Goal: Task Accomplishment & Management: Complete application form

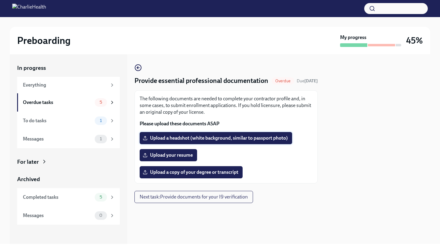
click at [179, 141] on span "Upload a headshot (white background, similar to passport photo)" at bounding box center [216, 138] width 144 height 6
click at [0, 0] on input "Upload a headshot (white background, similar to passport photo)" at bounding box center [0, 0] width 0 height 0
click at [297, 172] on div "The following documents are needed to complete your contractor profile and, in …" at bounding box center [226, 137] width 173 height 83
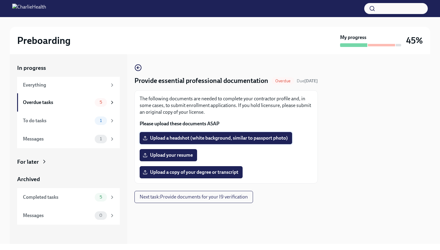
click at [297, 172] on div "The following documents are needed to complete your contractor profile and, in …" at bounding box center [226, 137] width 173 height 83
click at [181, 159] on span "Upload your resume" at bounding box center [168, 155] width 49 height 6
click at [0, 0] on input "Upload your resume" at bounding box center [0, 0] width 0 height 0
click at [55, 117] on div "To do tasks 1" at bounding box center [69, 121] width 92 height 9
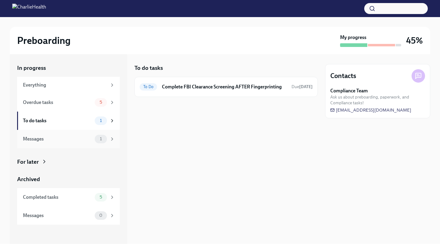
click at [53, 135] on div "Messages 1" at bounding box center [69, 139] width 92 height 9
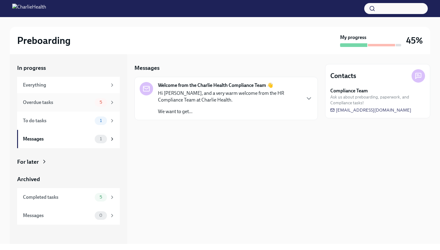
click at [52, 105] on div "Overdue tasks" at bounding box center [57, 102] width 69 height 7
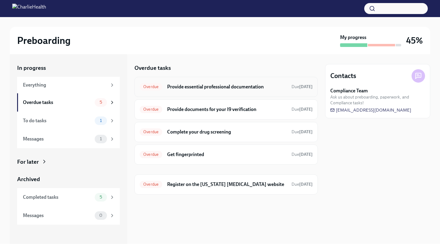
click at [173, 93] on div "Overdue Provide essential professional documentation Due [DATE]" at bounding box center [225, 87] width 183 height 20
click at [152, 112] on div "Overdue" at bounding box center [151, 109] width 23 height 7
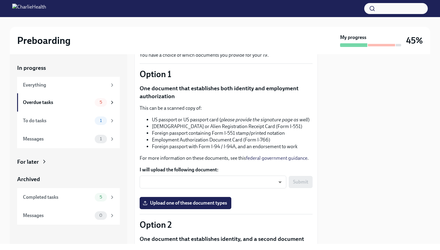
scroll to position [44, 0]
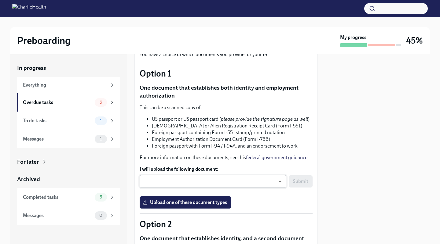
click at [278, 182] on body "Preboarding My progress 45% In progress Everything Overdue tasks 5 To do tasks …" at bounding box center [220, 125] width 440 height 250
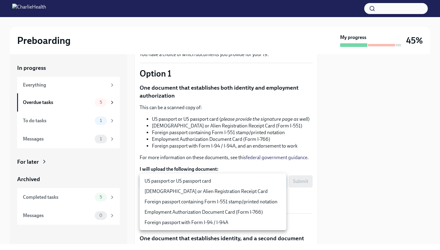
click at [220, 121] on div at bounding box center [220, 125] width 440 height 250
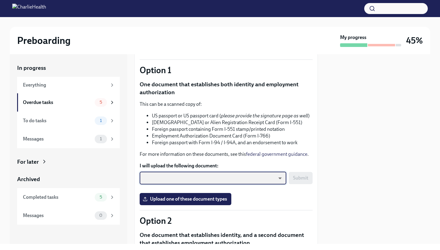
scroll to position [48, 0]
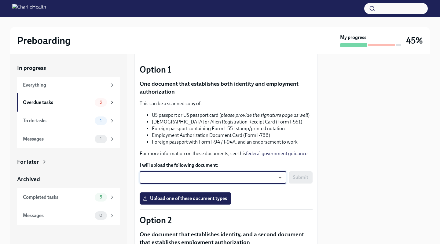
click at [226, 173] on body "Preboarding My progress 45% In progress Everything Overdue tasks 5 To do tasks …" at bounding box center [220, 125] width 440 height 250
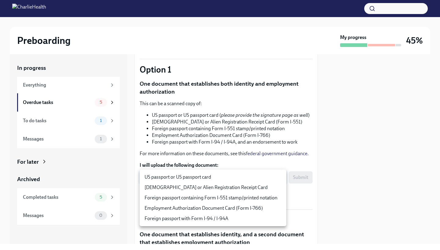
click at [218, 191] on li "Permanent Resident Card or Alien Registration Receipt Card" at bounding box center [213, 188] width 147 height 10
type input "2nxXAs3Y5"
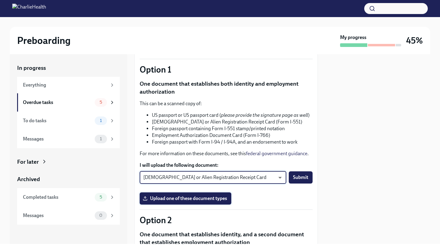
click at [178, 202] on span "Upload one of these document types" at bounding box center [185, 199] width 83 height 6
click at [0, 0] on input "Upload one of these document types" at bounding box center [0, 0] width 0 height 0
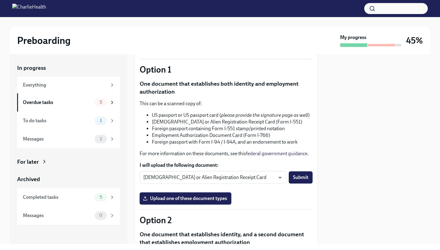
click at [211, 200] on span "Upload one of these document types" at bounding box center [185, 199] width 83 height 6
click at [0, 0] on input "Upload one of these document types" at bounding box center [0, 0] width 0 height 0
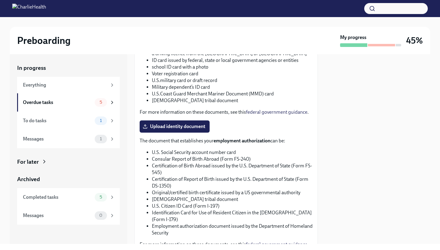
scroll to position [265, 0]
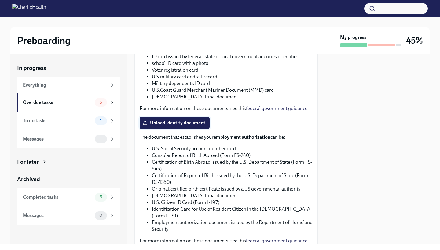
click at [182, 121] on span "Upload identity document" at bounding box center [174, 123] width 61 height 6
click at [0, 0] on input "Upload identity document" at bounding box center [0, 0] width 0 height 0
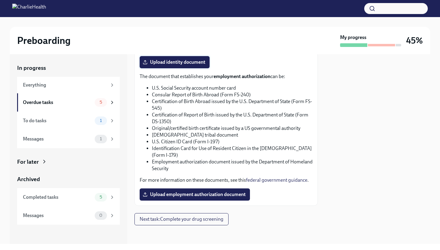
scroll to position [0, 0]
click at [231, 192] on span "Upload employment authorization document" at bounding box center [195, 195] width 102 height 6
click at [0, 0] on input "Upload employment authorization document" at bounding box center [0, 0] width 0 height 0
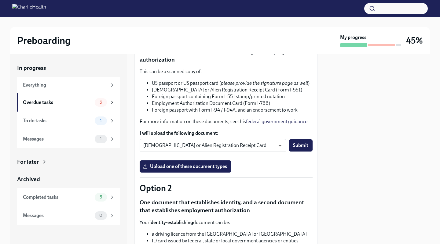
scroll to position [82, 0]
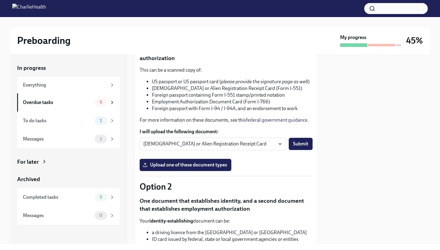
click at [223, 170] on label "Upload one of these document types" at bounding box center [186, 165] width 92 height 12
click at [0, 0] on input "Upload one of these document types" at bounding box center [0, 0] width 0 height 0
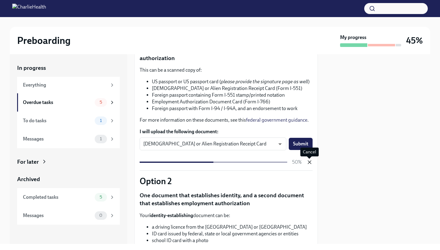
click at [309, 164] on icon "button" at bounding box center [309, 162] width 6 height 6
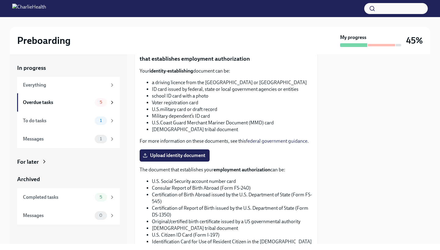
scroll to position [233, 0]
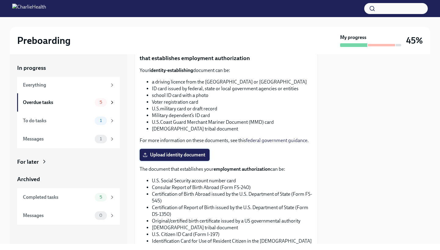
click at [195, 155] on span "Upload identity document" at bounding box center [174, 155] width 61 height 6
click at [0, 0] on input "Upload identity document" at bounding box center [0, 0] width 0 height 0
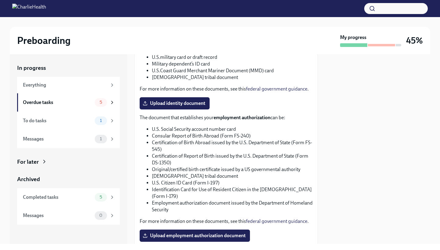
scroll to position [285, 0]
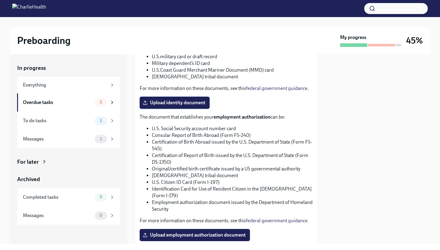
click at [180, 106] on label "Upload identity document" at bounding box center [175, 103] width 70 height 12
click at [0, 0] on input "Upload identity document" at bounding box center [0, 0] width 0 height 0
click at [176, 98] on label "Upload identity document" at bounding box center [175, 103] width 70 height 12
click at [0, 0] on input "Upload identity document" at bounding box center [0, 0] width 0 height 0
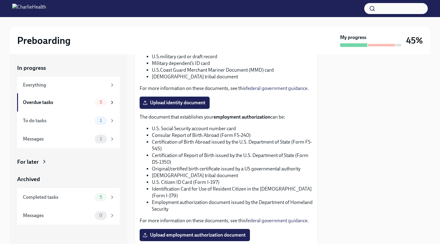
click at [182, 100] on span "Upload identity document" at bounding box center [174, 103] width 61 height 6
click at [0, 0] on input "Upload identity document" at bounding box center [0, 0] width 0 height 0
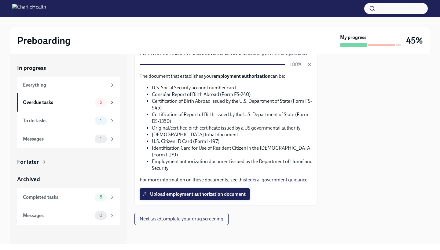
scroll to position [320, 0]
click at [208, 194] on span "Upload employment authorization document" at bounding box center [195, 195] width 102 height 6
click at [0, 0] on input "Upload employment authorization document" at bounding box center [0, 0] width 0 height 0
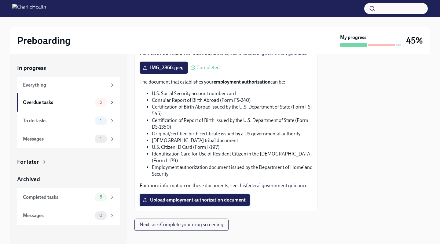
click at [188, 203] on label "Upload employment authorization document" at bounding box center [195, 200] width 110 height 12
click at [0, 0] on input "Upload employment authorization document" at bounding box center [0, 0] width 0 height 0
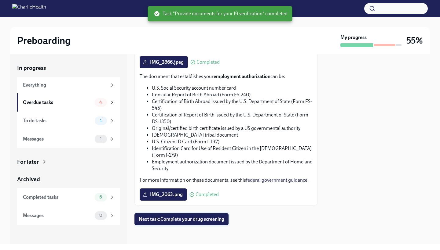
scroll to position [0, 0]
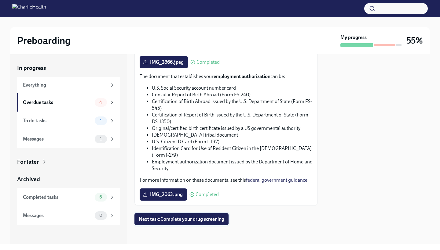
click at [201, 220] on span "Next task : Complete your drug screening" at bounding box center [182, 220] width 86 height 6
click at [178, 221] on span "Next task : Complete your drug screening" at bounding box center [182, 220] width 86 height 6
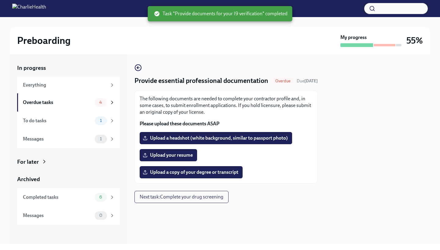
click at [206, 200] on span "Next task : Complete your drug screening" at bounding box center [182, 197] width 84 height 6
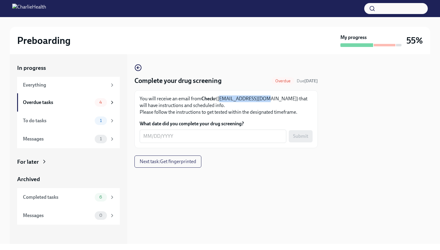
drag, startPoint x: 262, startPoint y: 99, endPoint x: 220, endPoint y: 99, distance: 42.8
click at [220, 99] on p "You will receive an email from Checkr ([EMAIL_ADDRESS][DOMAIN_NAME]) that will …" at bounding box center [226, 106] width 173 height 20
copy p "[EMAIL_ADDRESS][DOMAIN_NAME]"
click at [80, 126] on div "To do tasks 1" at bounding box center [68, 121] width 103 height 18
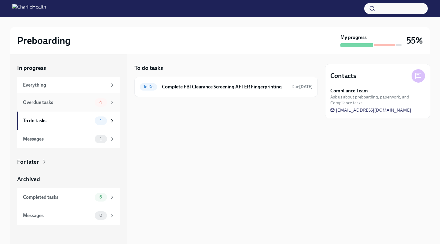
click at [76, 106] on div "Overdue tasks 4" at bounding box center [69, 102] width 92 height 9
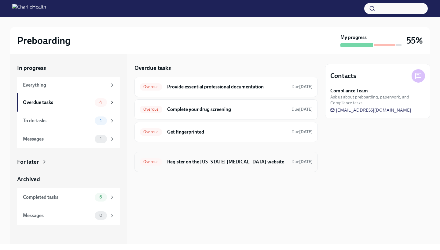
click at [188, 162] on h6 "Register on the [US_STATE] [MEDICAL_DATA] website" at bounding box center [226, 162] width 119 height 7
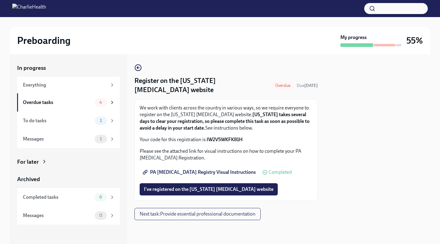
click at [233, 137] on strong "IW2V5WKFK81H" at bounding box center [225, 140] width 36 height 6
click at [238, 139] on strong "IW2V5WKFK81H" at bounding box center [225, 140] width 36 height 6
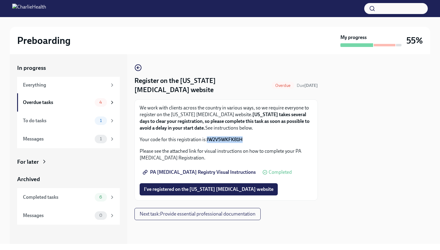
click at [238, 139] on strong "IW2V5WKFK81H" at bounding box center [225, 140] width 36 height 6
click at [208, 187] on span "I've registered on the [US_STATE] [MEDICAL_DATA] website" at bounding box center [208, 190] width 129 height 6
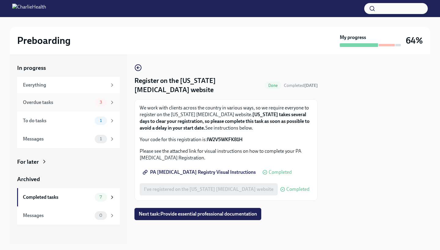
click at [93, 105] on div "Overdue tasks 3" at bounding box center [69, 102] width 92 height 9
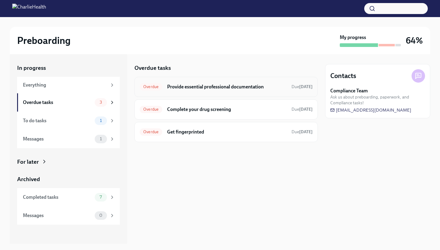
click at [164, 95] on div "Overdue Provide essential professional documentation Due [DATE]" at bounding box center [225, 87] width 183 height 20
click at [164, 89] on div "Overdue Provide essential professional documentation Due [DATE]" at bounding box center [226, 87] width 173 height 10
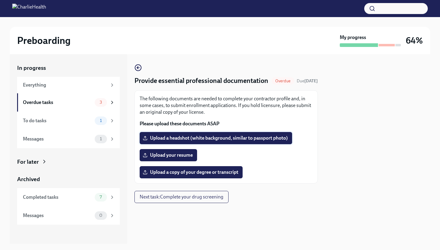
click at [168, 141] on span "Upload a headshot (white background, similar to passport photo)" at bounding box center [216, 138] width 144 height 6
click at [0, 0] on input "Upload a headshot (white background, similar to passport photo)" at bounding box center [0, 0] width 0 height 0
click at [189, 162] on label "Upload your resume" at bounding box center [168, 155] width 57 height 12
click at [0, 0] on input "Upload your resume" at bounding box center [0, 0] width 0 height 0
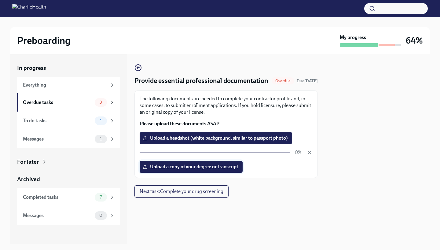
click at [212, 170] on span "Upload a copy of your degree or transcript" at bounding box center [191, 167] width 94 height 6
click at [0, 0] on input "Upload a copy of your degree or transcript" at bounding box center [0, 0] width 0 height 0
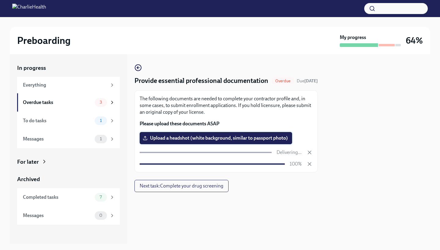
click at [196, 141] on span "Upload a headshot (white background, similar to passport photo)" at bounding box center [216, 138] width 144 height 6
click at [0, 0] on input "Upload a headshot (white background, similar to passport photo)" at bounding box center [0, 0] width 0 height 0
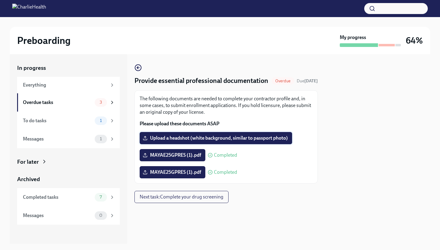
click at [174, 141] on span "Upload a headshot (white background, similar to passport photo)" at bounding box center [216, 138] width 144 height 6
click at [0, 0] on input "Upload a headshot (white background, similar to passport photo)" at bounding box center [0, 0] width 0 height 0
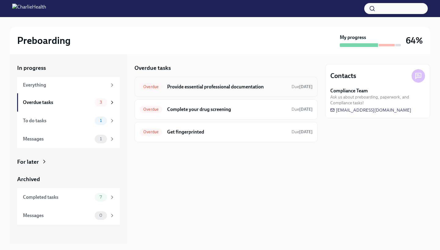
click at [166, 87] on div "Overdue Provide essential professional documentation Due [DATE]" at bounding box center [226, 87] width 173 height 10
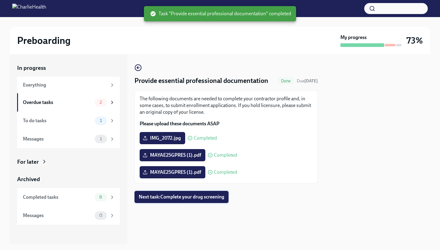
click at [188, 200] on span "Next task : Complete your drug screening" at bounding box center [182, 197] width 86 height 6
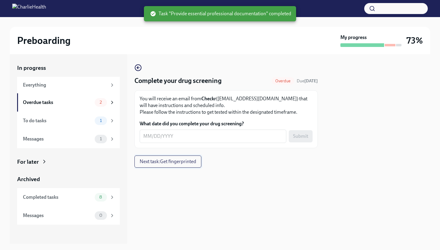
click at [166, 163] on span "Next task : Get fingerprinted" at bounding box center [168, 162] width 57 height 6
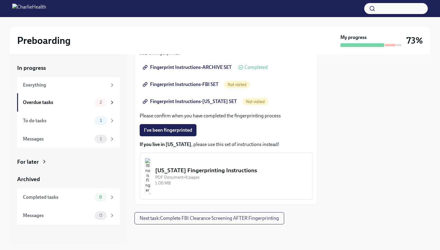
scroll to position [121, 0]
click at [150, 174] on img "button" at bounding box center [147, 176] width 5 height 37
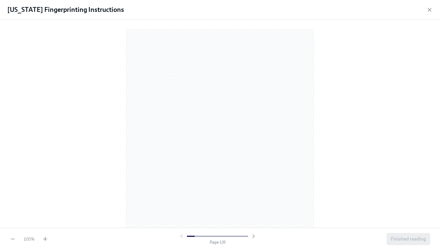
scroll to position [13, 0]
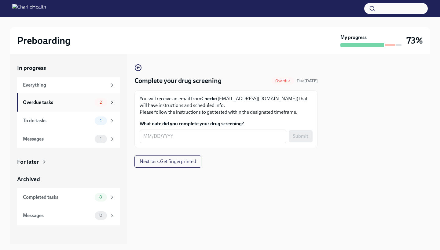
click at [54, 102] on div "Overdue tasks" at bounding box center [57, 102] width 69 height 7
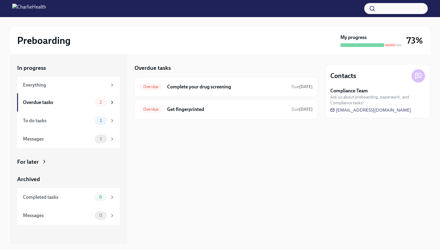
click at [54, 102] on div "Overdue tasks" at bounding box center [57, 102] width 69 height 7
click at [184, 111] on h6 "Get fingerprinted" at bounding box center [226, 109] width 119 height 7
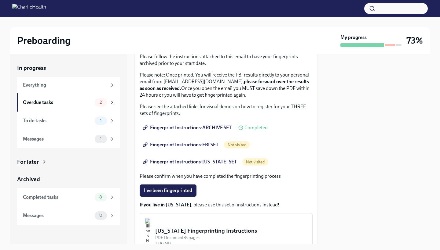
scroll to position [61, 0]
click at [205, 127] on span "Fingerprint Instructions-ARCHIVE SET" at bounding box center [188, 128] width 88 height 6
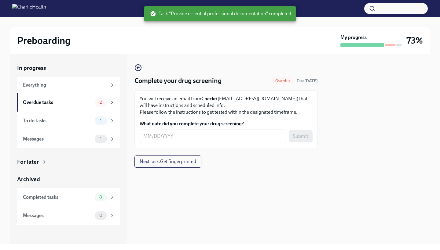
click at [180, 163] on span "Next task : Get fingerprinted" at bounding box center [168, 162] width 57 height 6
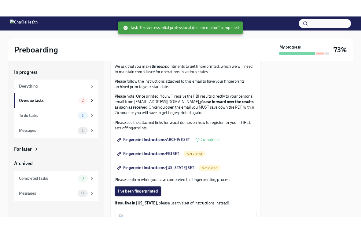
scroll to position [40, 0]
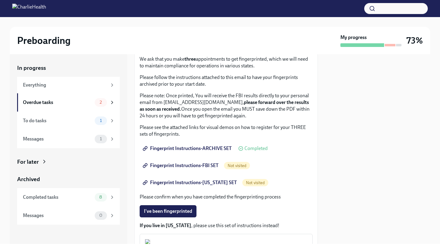
click at [214, 166] on span "Fingerprint Instructions-FBI SET" at bounding box center [181, 166] width 75 height 6
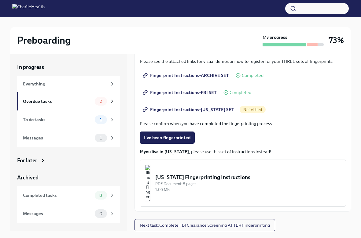
scroll to position [94, 0]
click at [247, 109] on span "Not visited" at bounding box center [252, 110] width 26 height 5
click at [243, 110] on span "Not visited" at bounding box center [252, 110] width 26 height 5
click at [217, 109] on span "Fingerprint Instructions-[US_STATE] SET" at bounding box center [189, 110] width 90 height 6
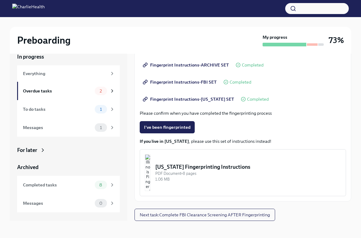
scroll to position [10, 0]
click at [188, 218] on span "Next task : Complete FBI Clearance Screening AFTER Fingerprinting" at bounding box center [205, 215] width 130 height 6
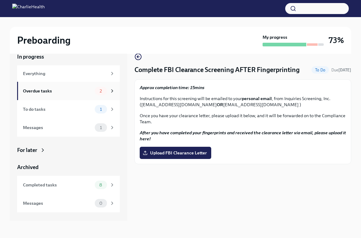
click at [89, 93] on div "Overdue tasks" at bounding box center [57, 91] width 69 height 7
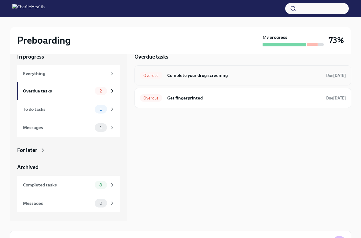
click at [186, 79] on div "Overdue Complete your drug screening Due 3 days ago" at bounding box center [243, 76] width 206 height 10
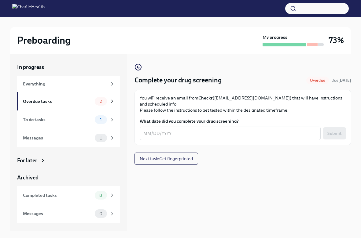
click at [45, 11] on img at bounding box center [28, 9] width 32 height 10
